Goal: Navigation & Orientation: Understand site structure

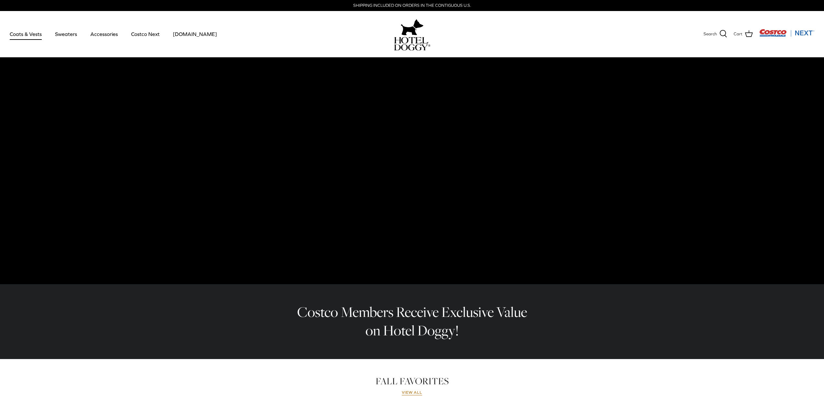
click at [35, 37] on link "Coats & Vests" at bounding box center [26, 34] width 44 height 22
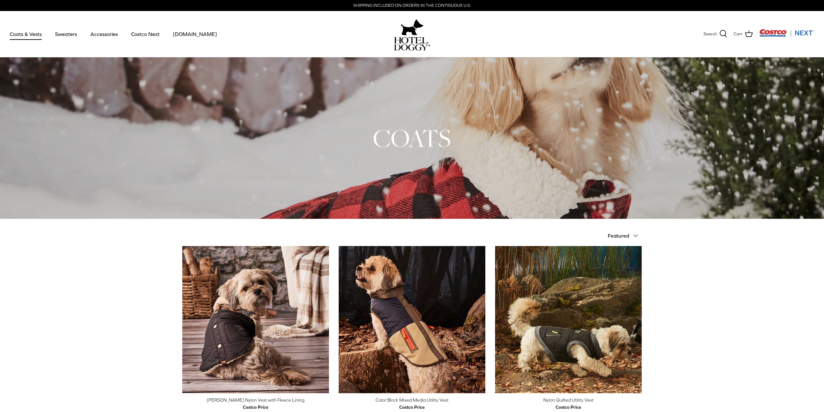
drag, startPoint x: 103, startPoint y: 313, endPoint x: 149, endPoint y: 163, distance: 157.6
click at [70, 36] on link "Sweaters" at bounding box center [66, 34] width 34 height 22
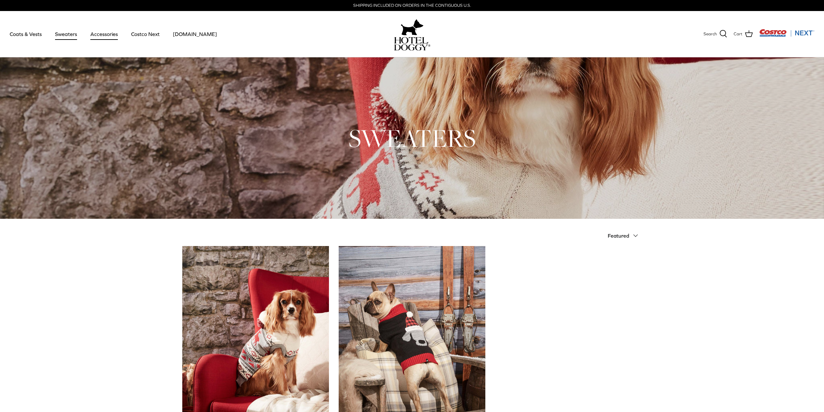
click at [99, 36] on link "Accessories" at bounding box center [104, 34] width 39 height 22
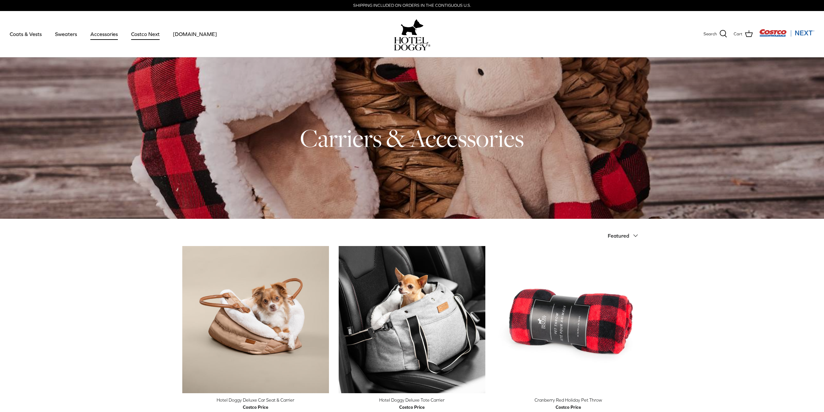
click at [146, 37] on link "Costco Next" at bounding box center [145, 34] width 40 height 22
